Goal: Information Seeking & Learning: Understand process/instructions

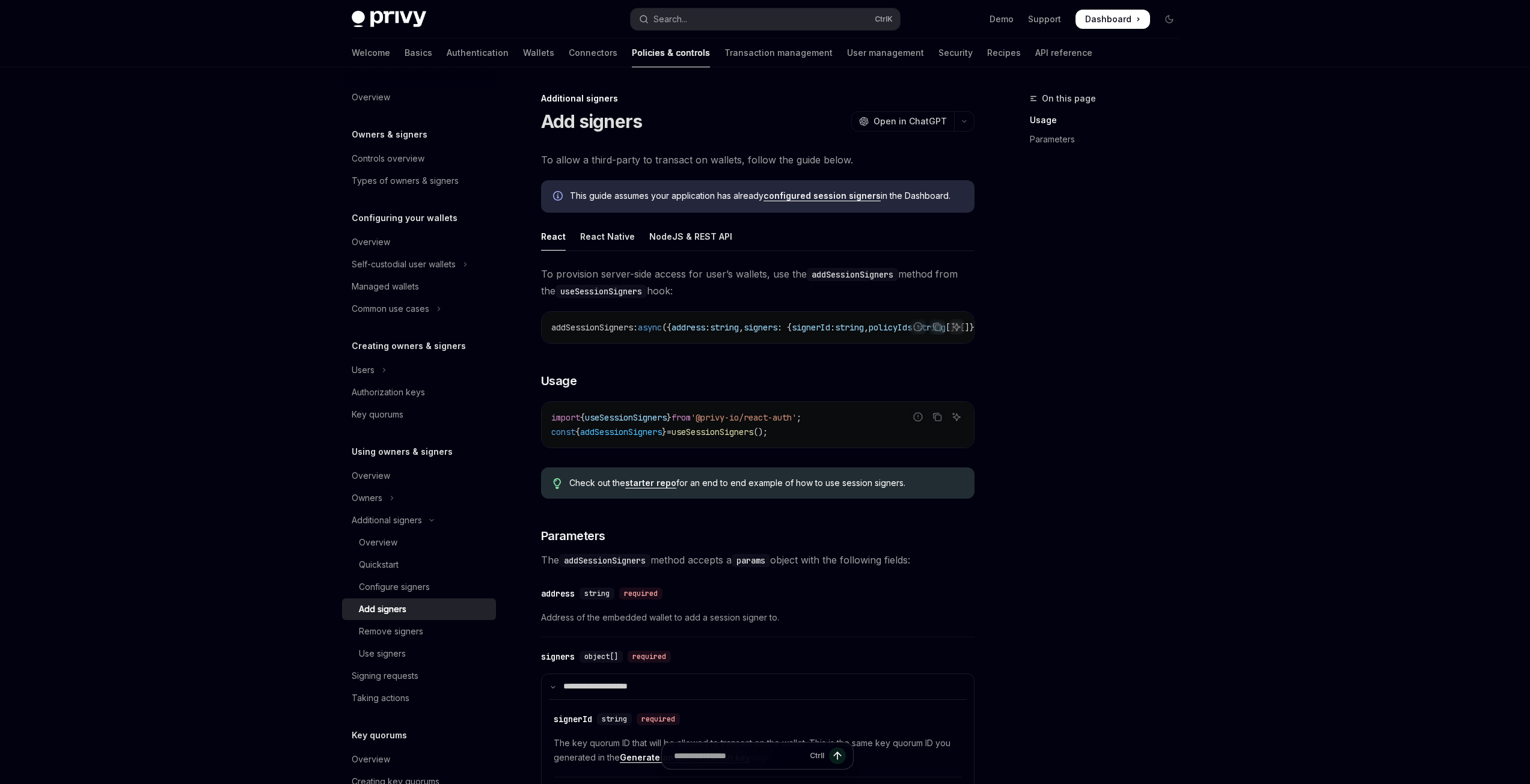
scroll to position [9, 0]
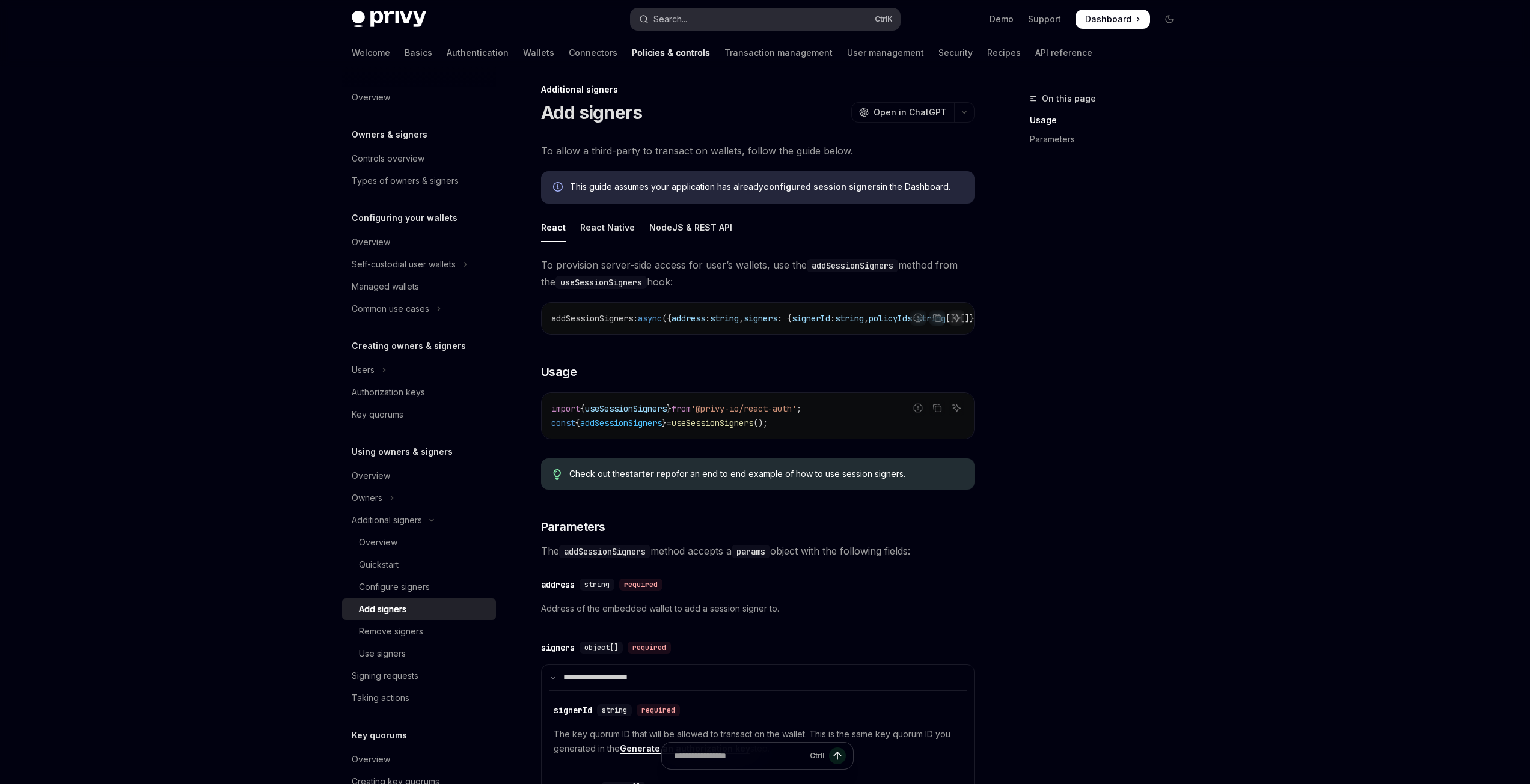
click at [718, 23] on button "Search... Ctrl K" at bounding box center [765, 19] width 269 height 22
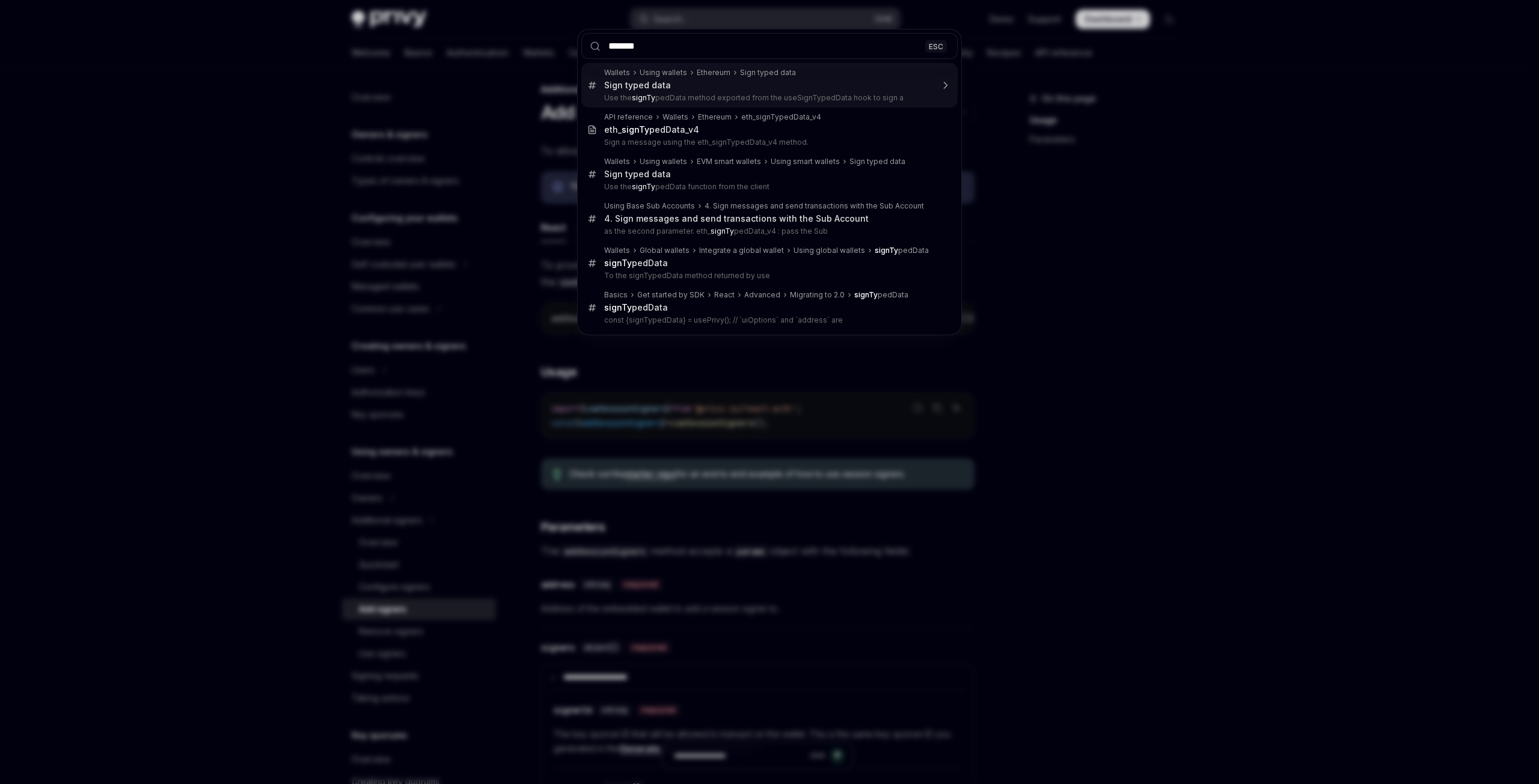
type input "********"
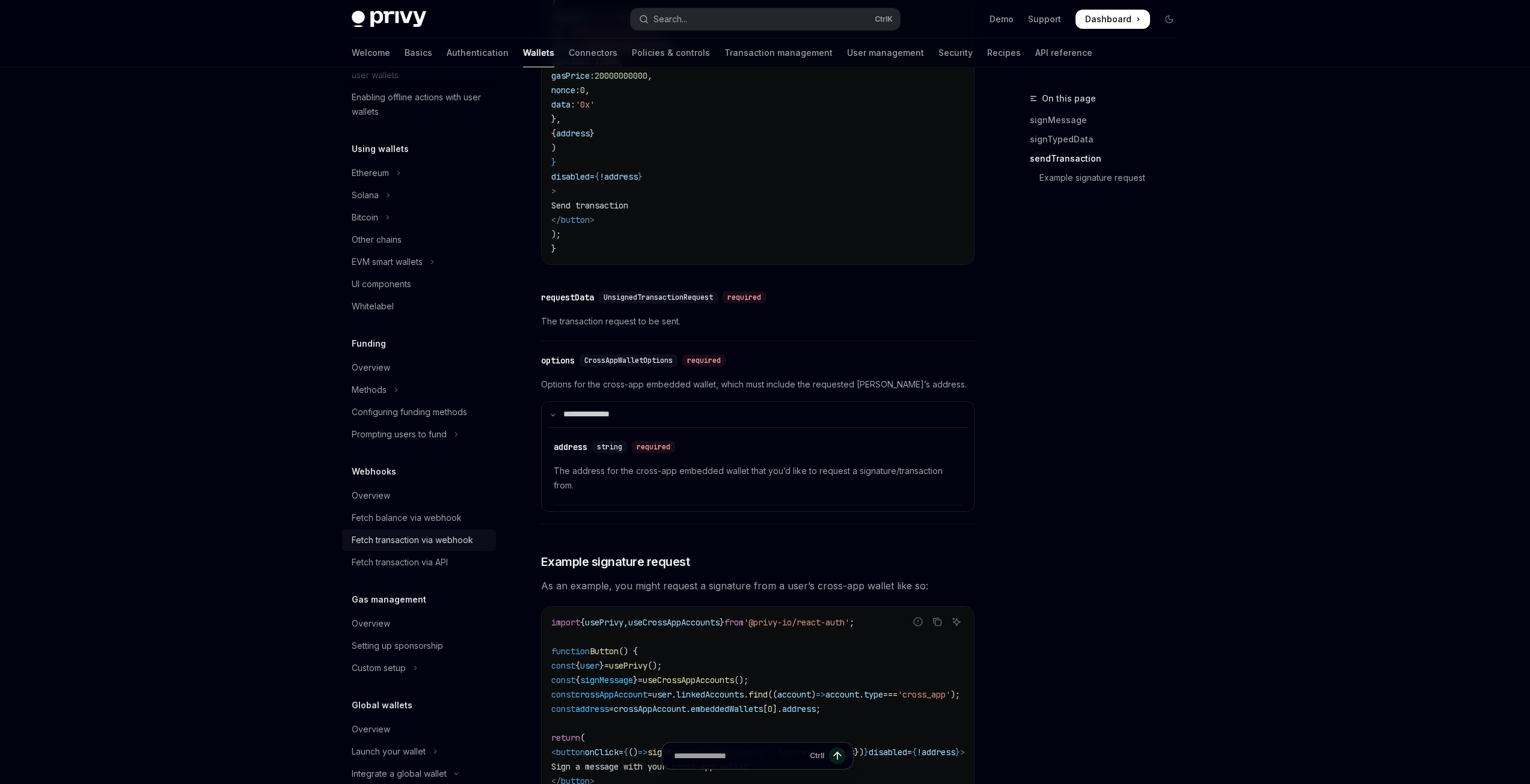
scroll to position [117, 0]
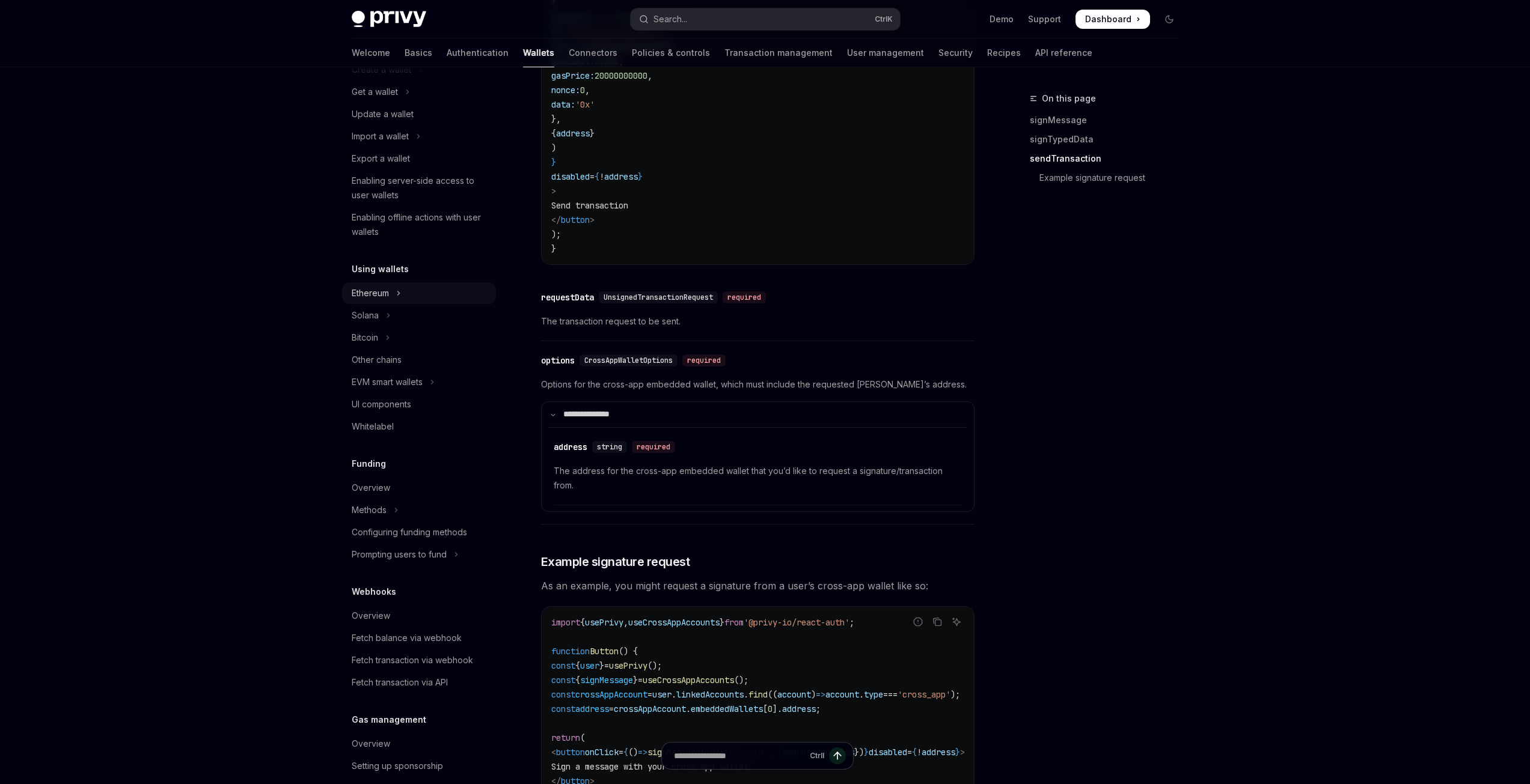
click at [398, 289] on icon "Toggle Ethereum section" at bounding box center [398, 293] width 5 height 15
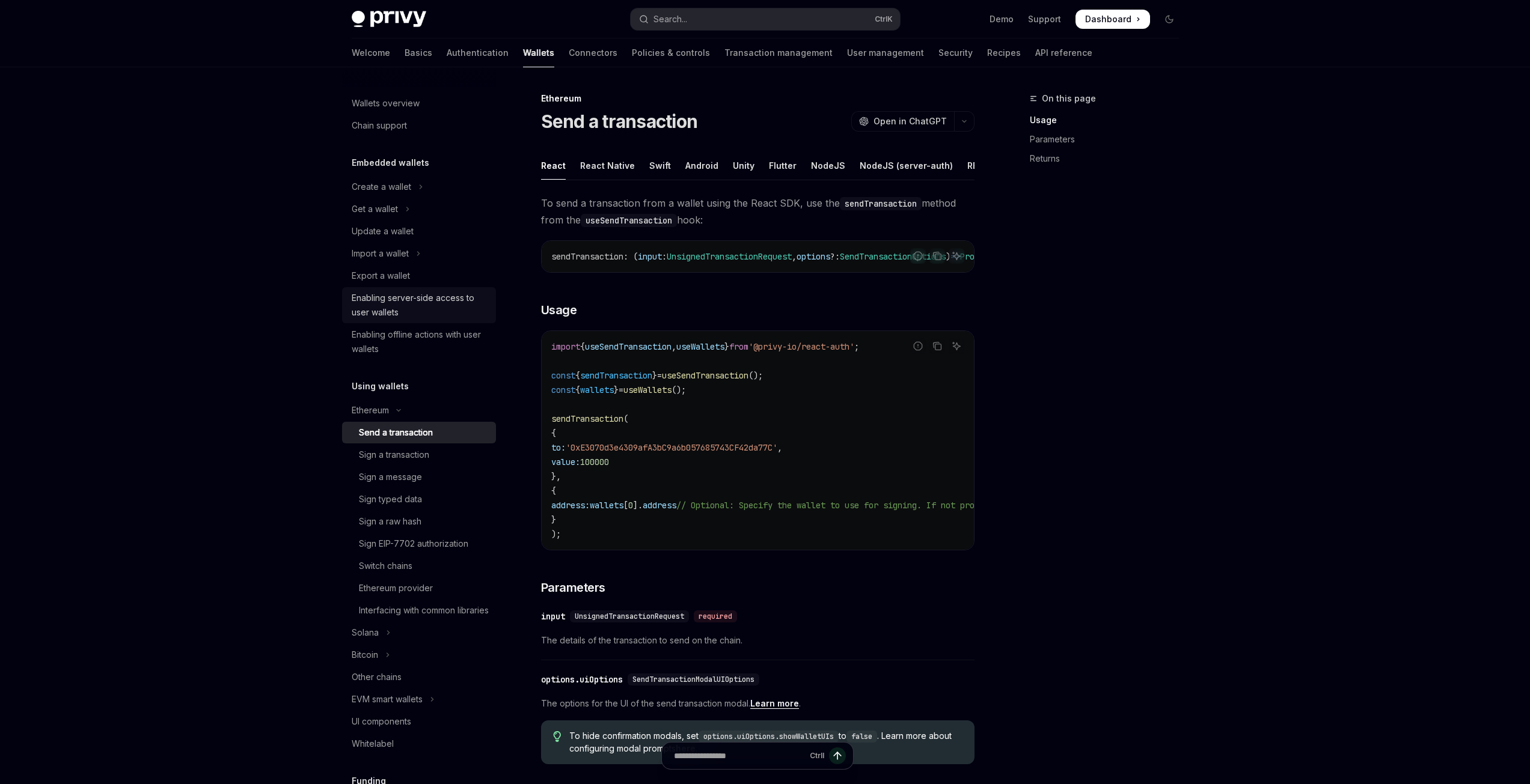
click at [440, 307] on div "Enabling server-side access to user wallets" at bounding box center [420, 305] width 137 height 29
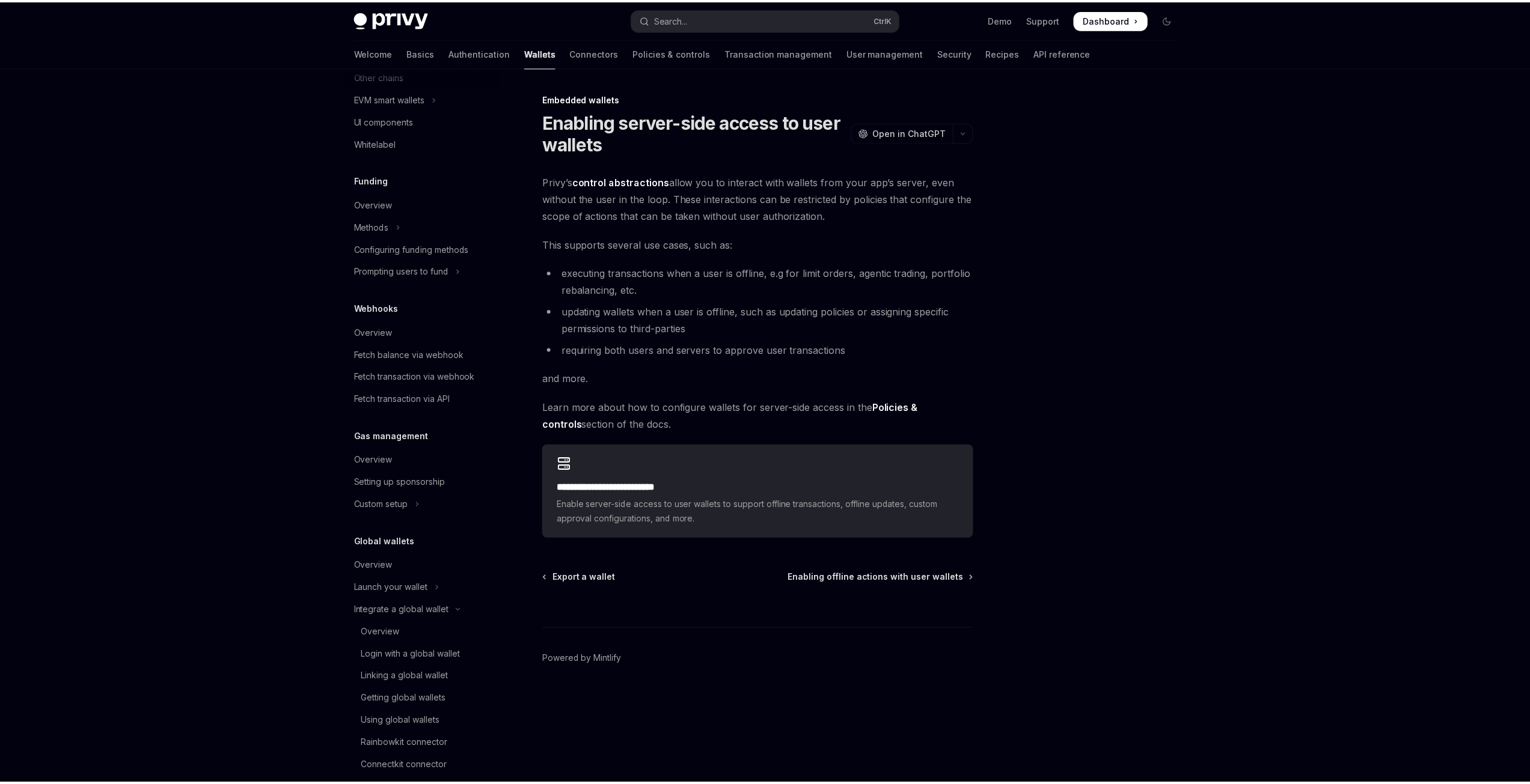
scroll to position [632, 0]
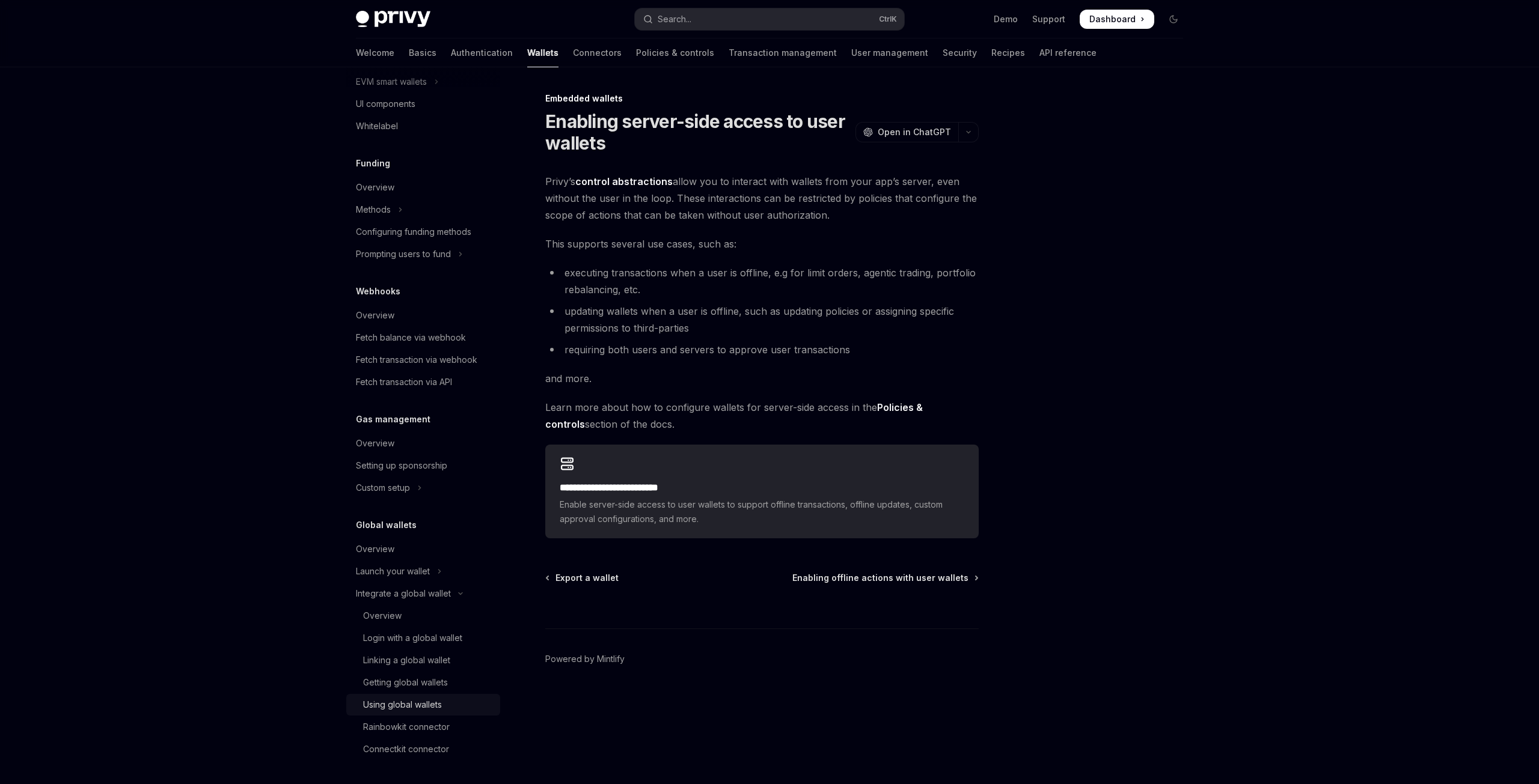
click at [424, 706] on div "Using global wallets" at bounding box center [402, 705] width 78 height 15
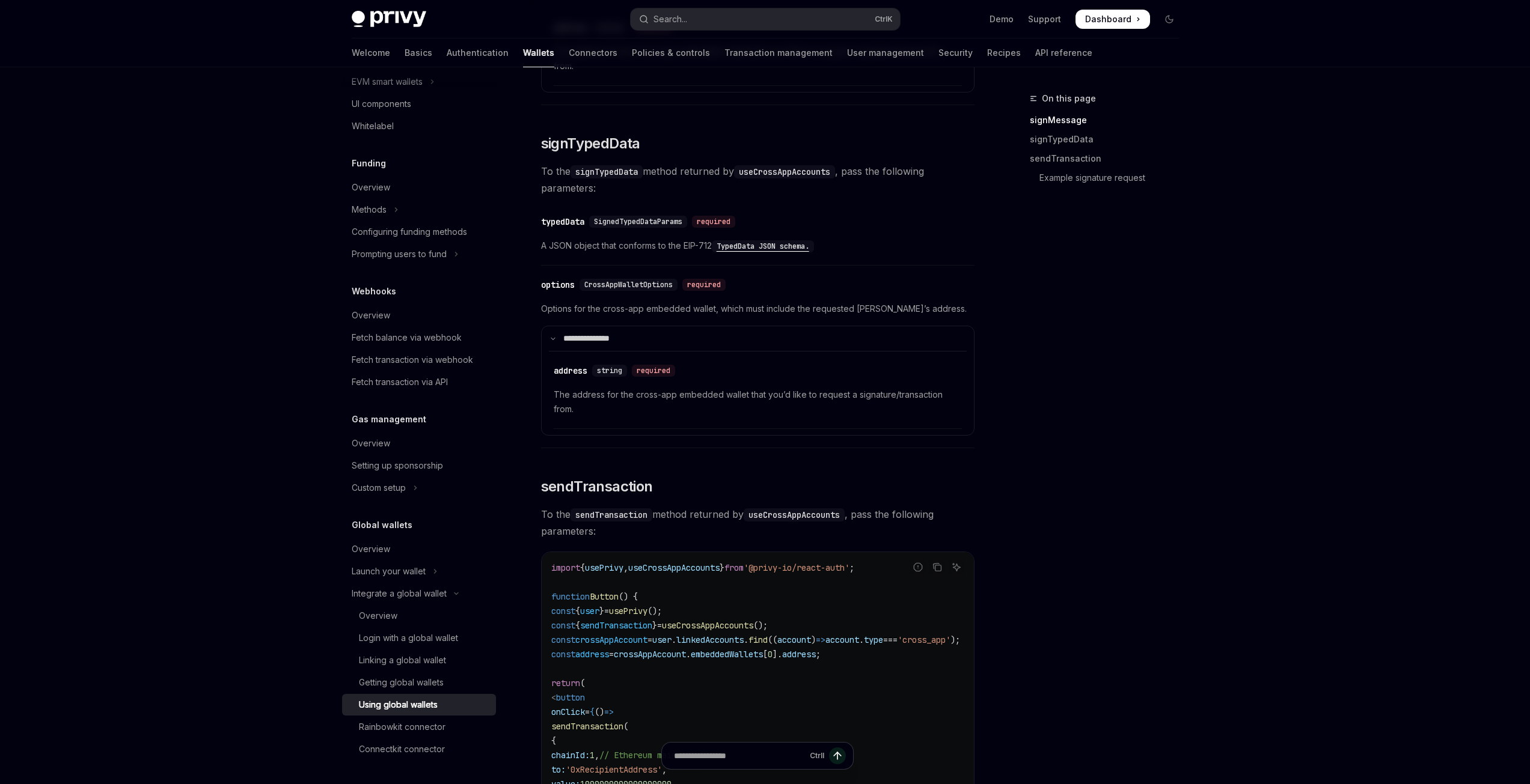
scroll to position [816, 0]
click at [757, 251] on code "TypedData JSON schema." at bounding box center [763, 244] width 103 height 12
click at [847, 52] on link "User management" at bounding box center [885, 53] width 77 height 29
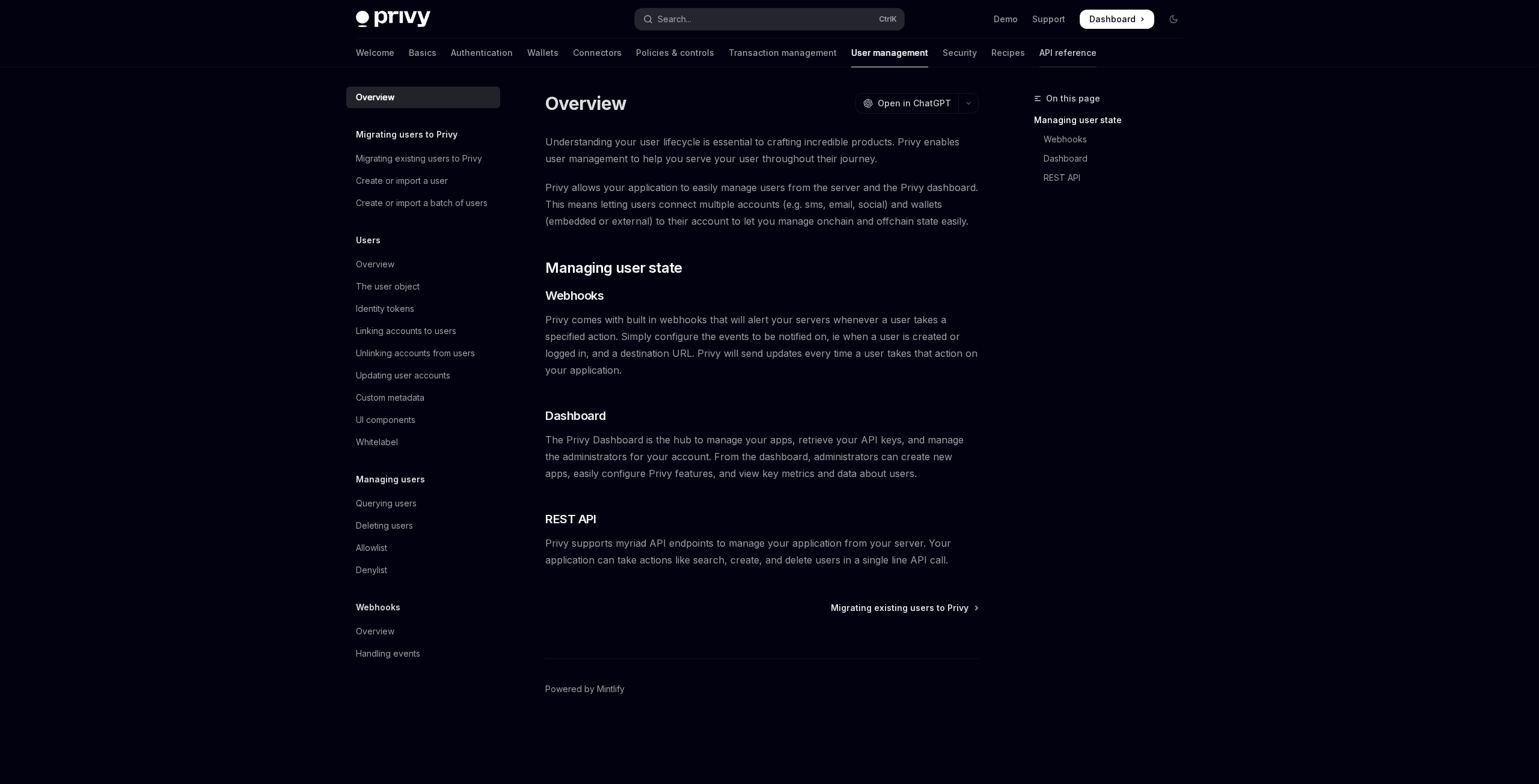
click at [1040, 57] on link "API reference" at bounding box center [1068, 53] width 57 height 29
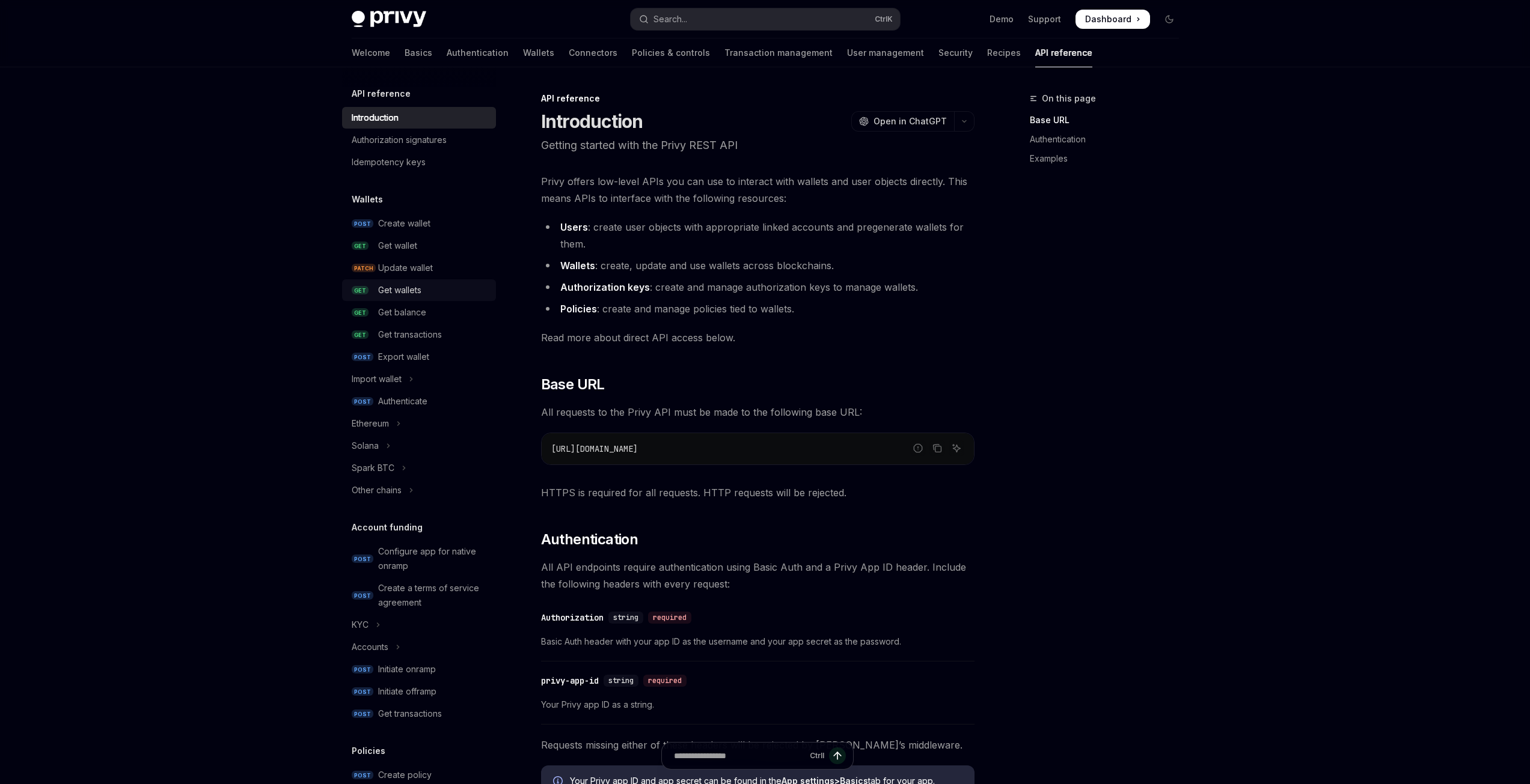
click at [415, 284] on div "Get wallets" at bounding box center [400, 290] width 43 height 15
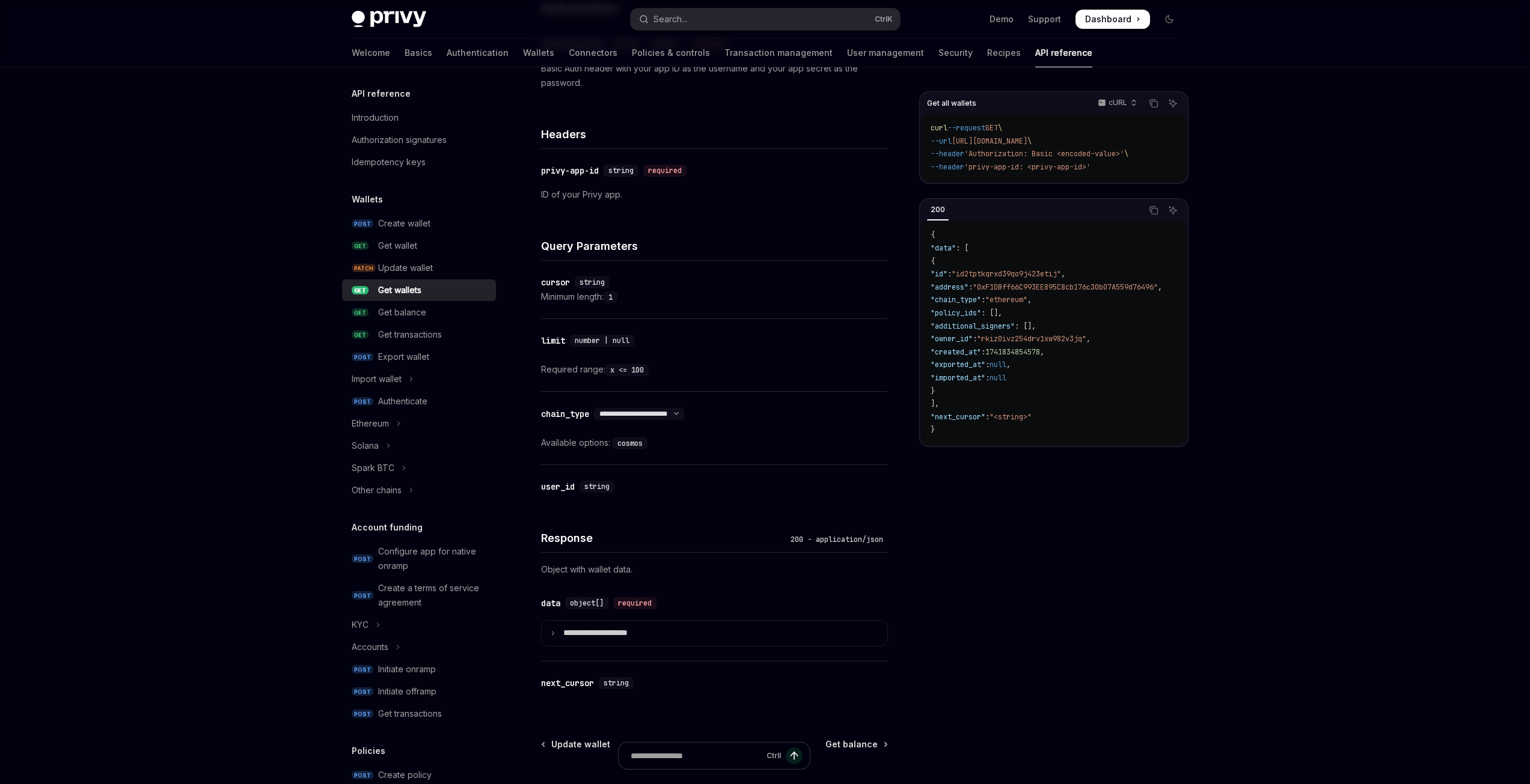
scroll to position [355, 0]
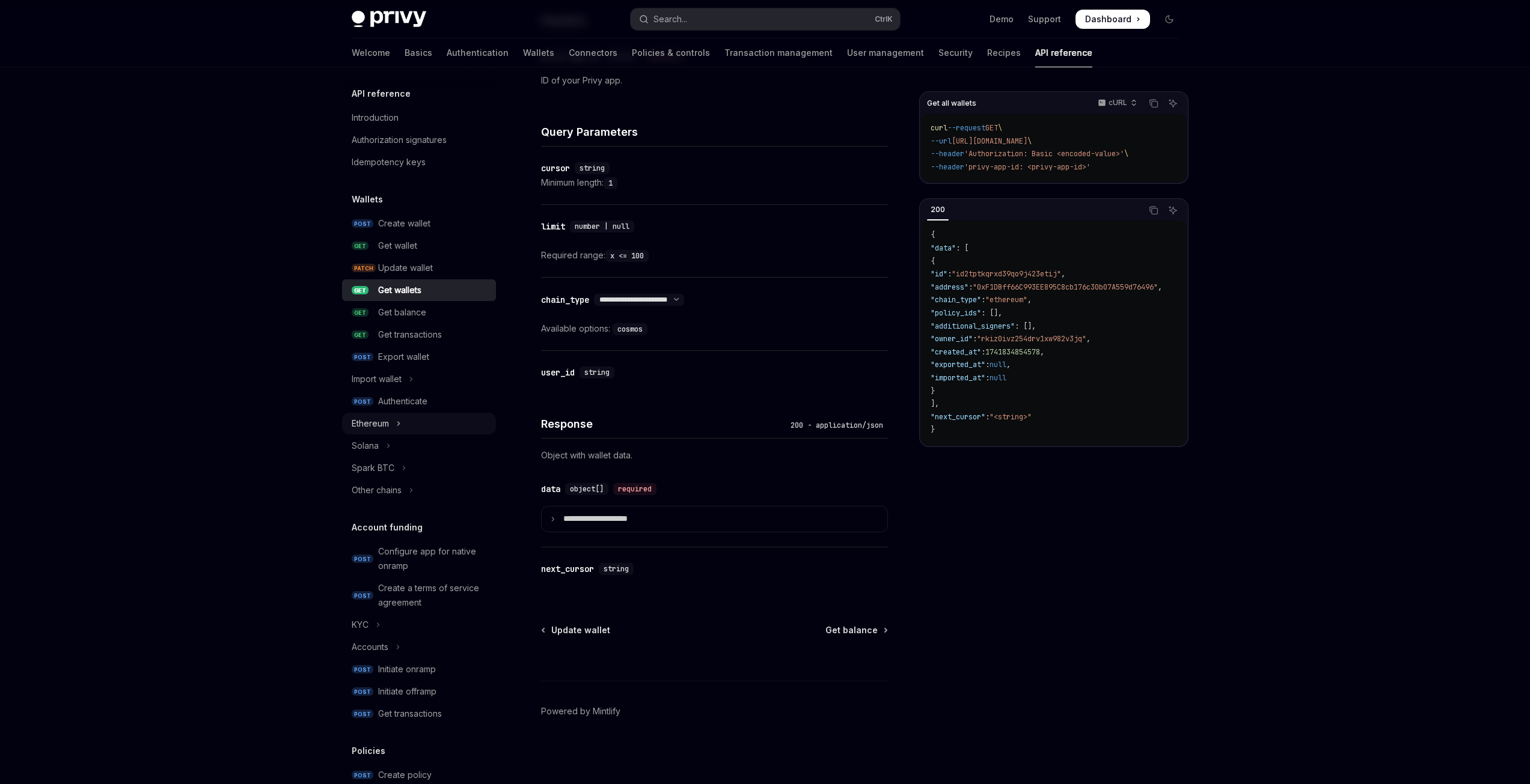
click at [391, 427] on button "Ethereum" at bounding box center [419, 424] width 154 height 22
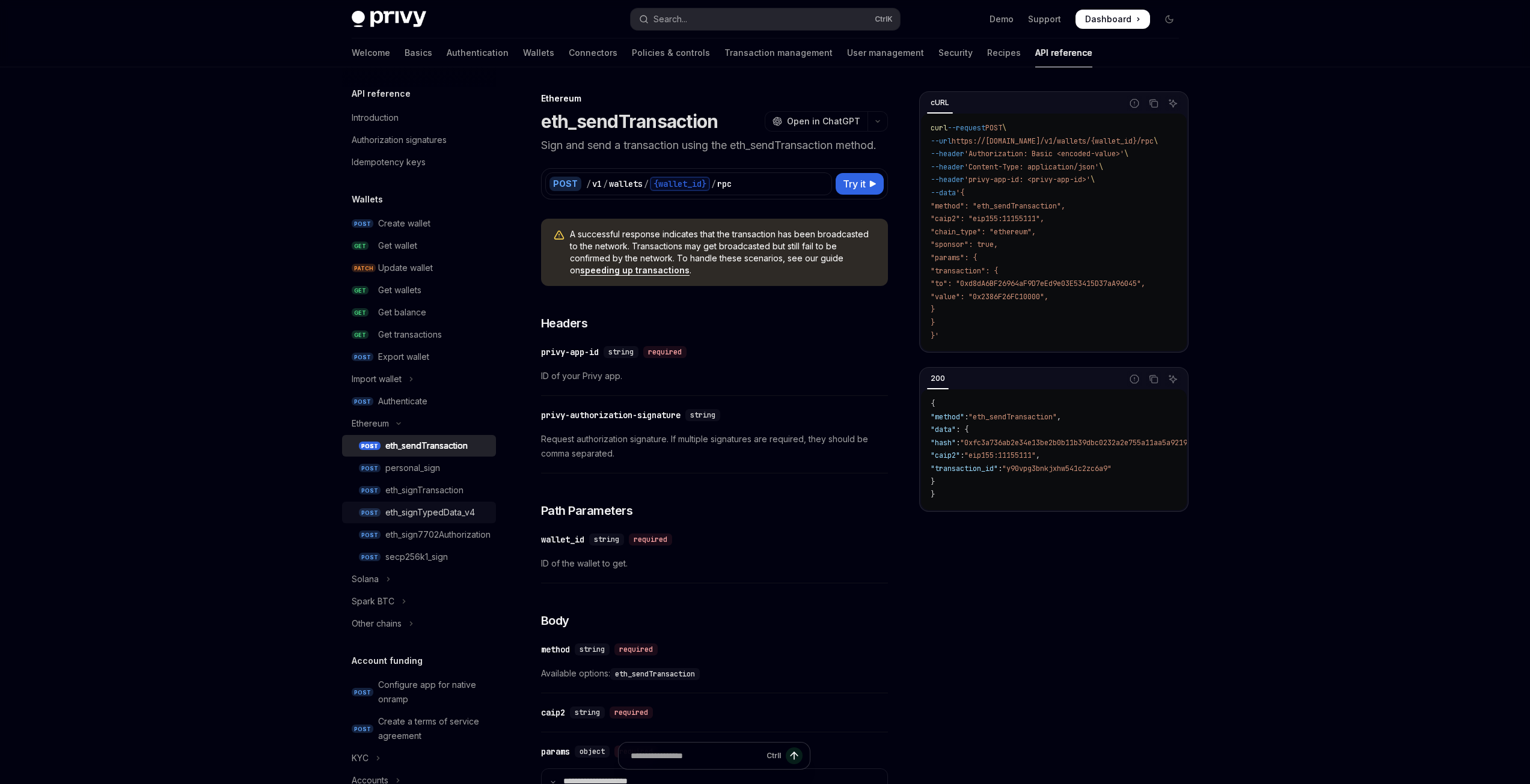
click at [423, 520] on link "POST eth_signTypedData_v4" at bounding box center [419, 512] width 154 height 22
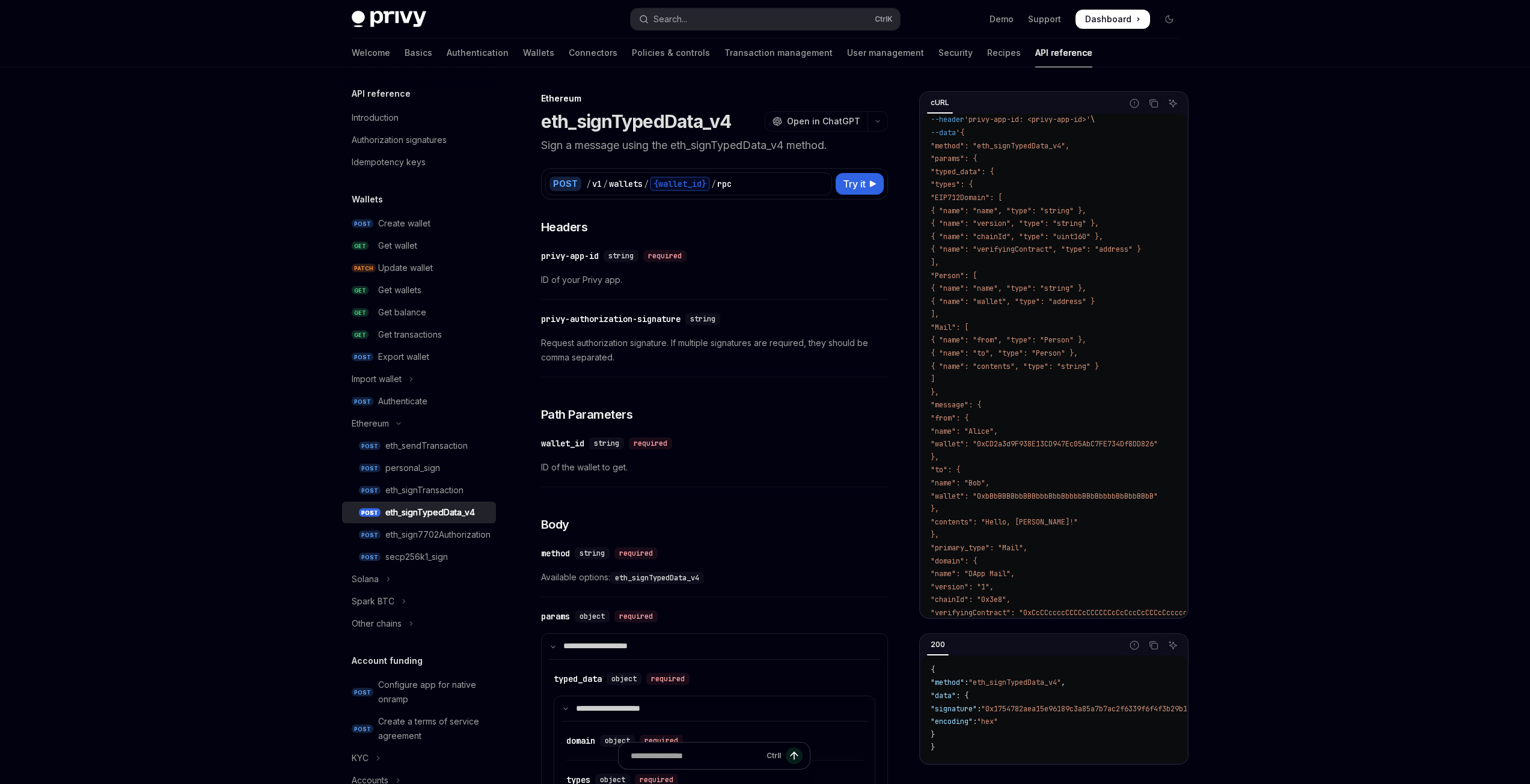
scroll to position [120, 0]
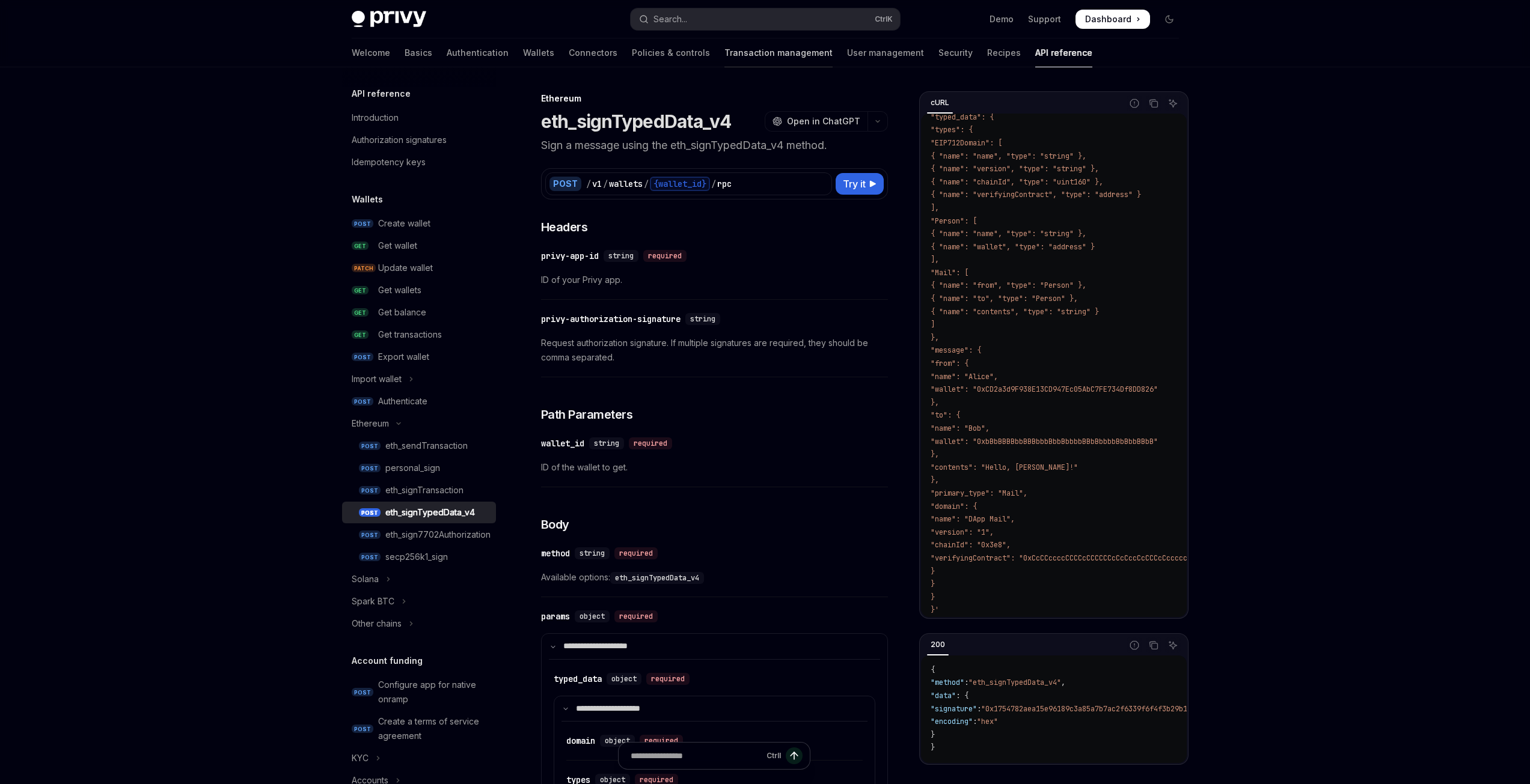
click at [725, 50] on link "Transaction management" at bounding box center [778, 53] width 108 height 29
type textarea "*"
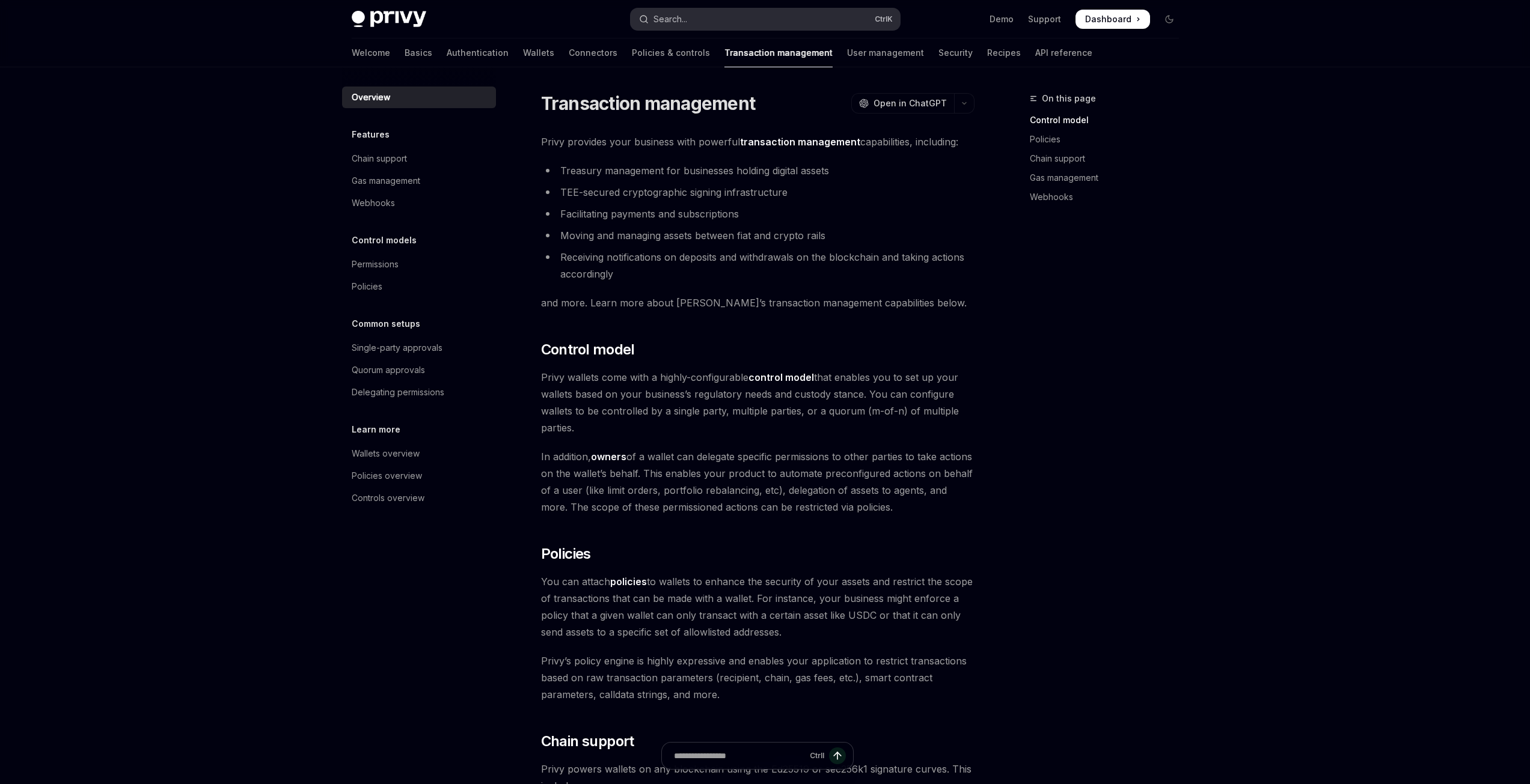
click at [737, 20] on button "Search... Ctrl K" at bounding box center [765, 19] width 269 height 22
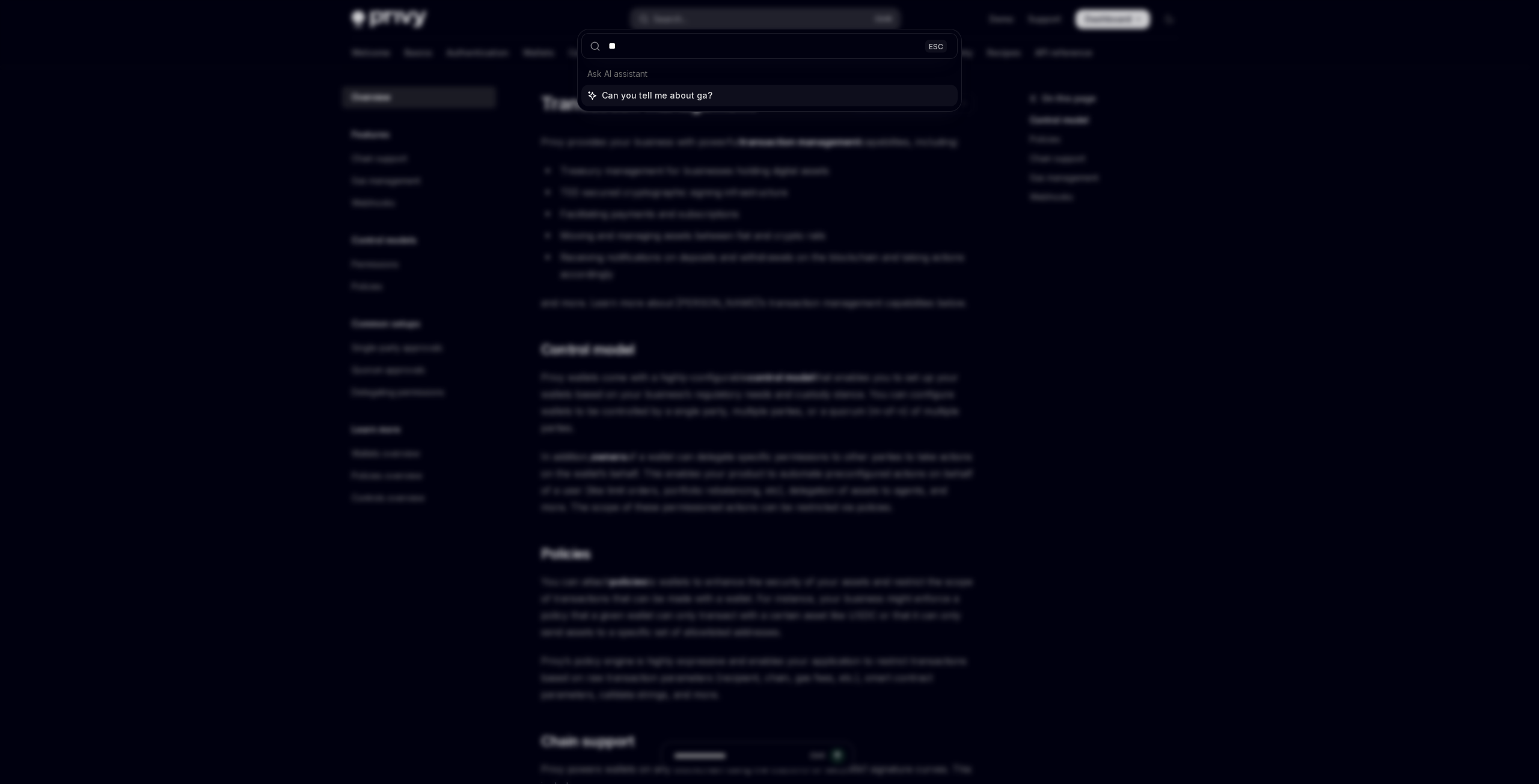
type input "***"
type textarea "*"
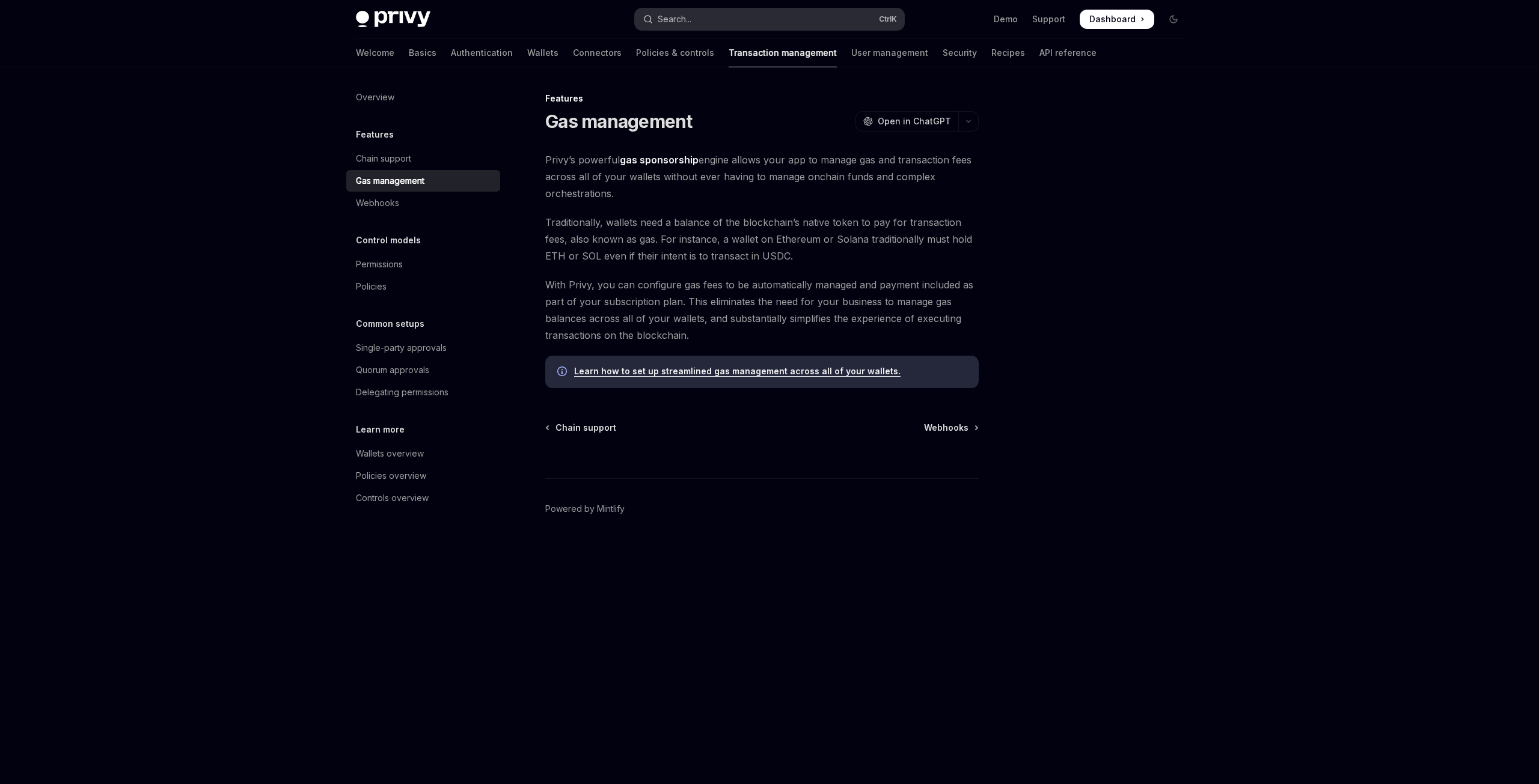
click at [697, 11] on button "Search... Ctrl K" at bounding box center [770, 19] width 269 height 22
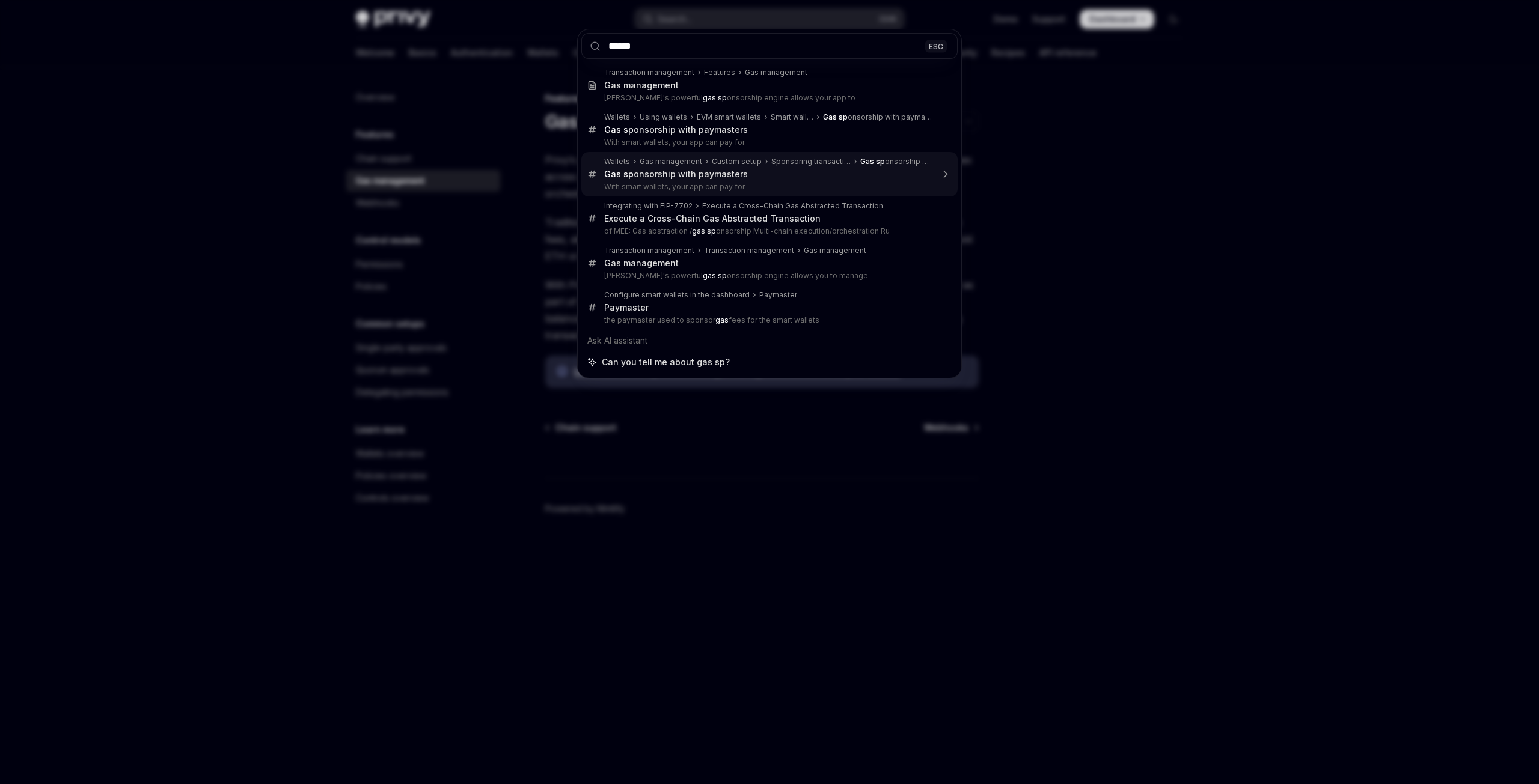
type input "******"
click at [1278, 258] on div "****** ESC Transaction management Features Gas management Gas management Privy'…" at bounding box center [770, 392] width 1539 height 784
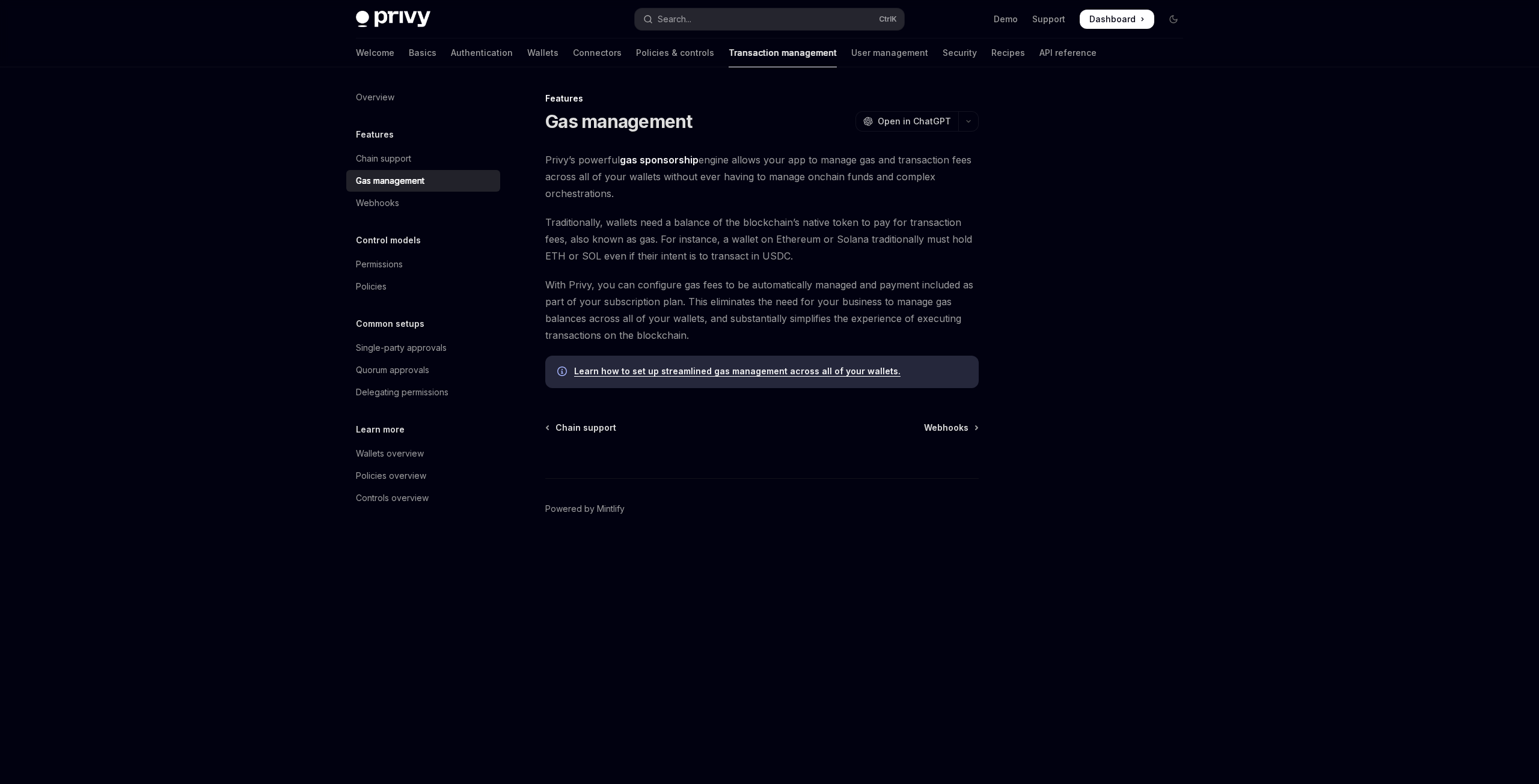
click at [669, 374] on link "Learn how to set up streamlined gas management across all of your wallets." at bounding box center [737, 371] width 326 height 11
type textarea "*"
